Goal: Browse casually

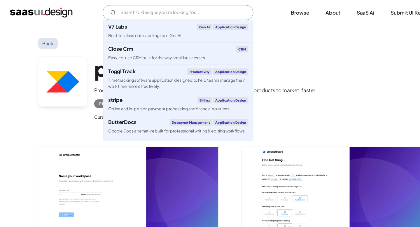
click at [132, 15] on input "Email Form" at bounding box center [165, 12] width 140 height 14
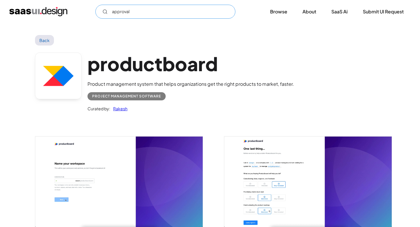
click at [118, 17] on input "approval" at bounding box center [165, 12] width 140 height 14
type input "approval"
click at [47, 38] on link "Back" at bounding box center [44, 40] width 19 height 11
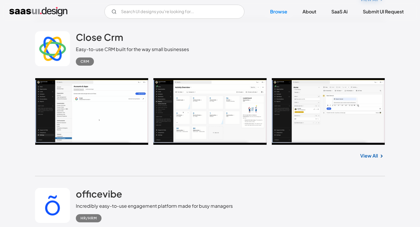
scroll to position [796, 0]
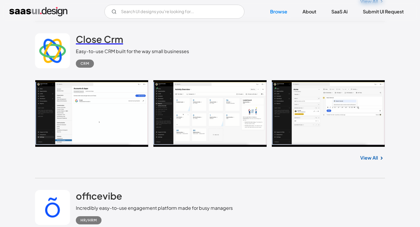
click at [87, 46] on link "Close Crm" at bounding box center [99, 40] width 47 height 15
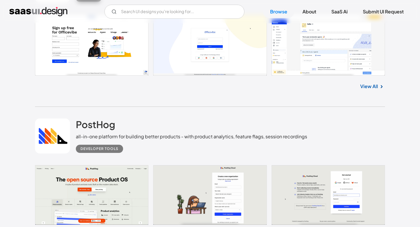
scroll to position [1108, 0]
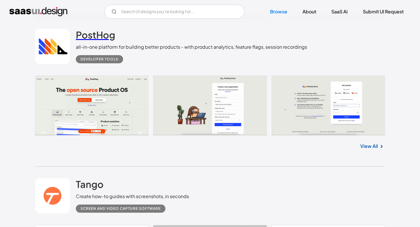
click at [102, 35] on h2 "PostHog" at bounding box center [95, 35] width 39 height 12
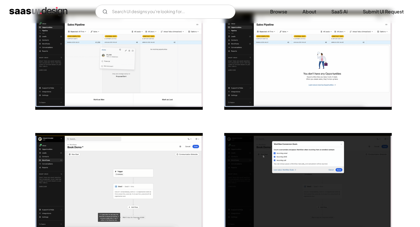
scroll to position [1450, 0]
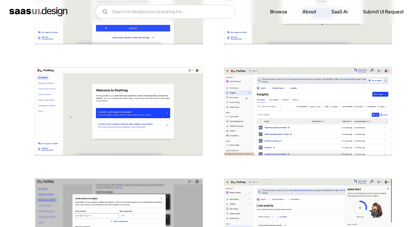
scroll to position [627, 0]
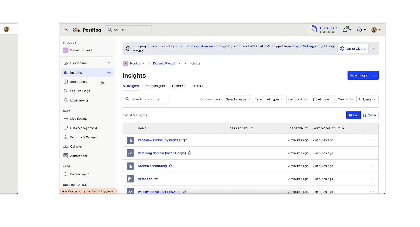
click at [388, 111] on img "open lightbox" at bounding box center [307, 110] width 167 height 88
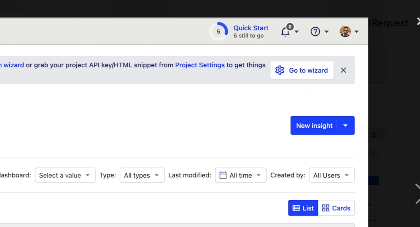
click at [388, 57] on div at bounding box center [210, 100] width 420 height 191
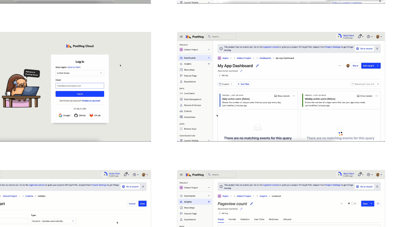
click at [298, 115] on img "open lightbox" at bounding box center [307, 114] width 167 height 88
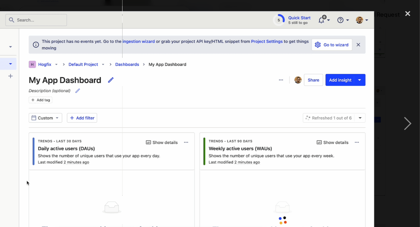
scroll to position [0, 265]
click at [408, 10] on div "close lightbox" at bounding box center [410, 11] width 20 height 13
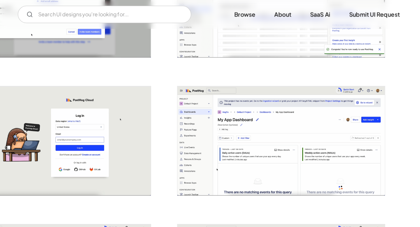
scroll to position [846, 0]
